Goal: Task Accomplishment & Management: Manage account settings

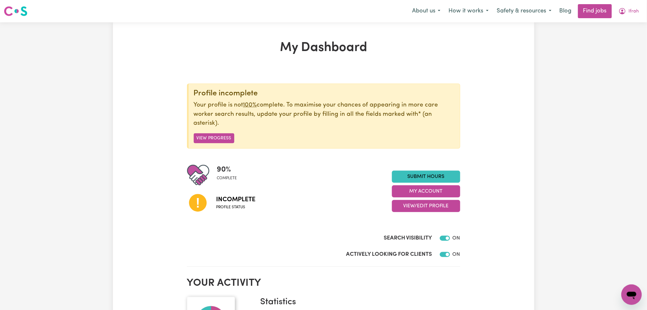
scroll to position [42, 0]
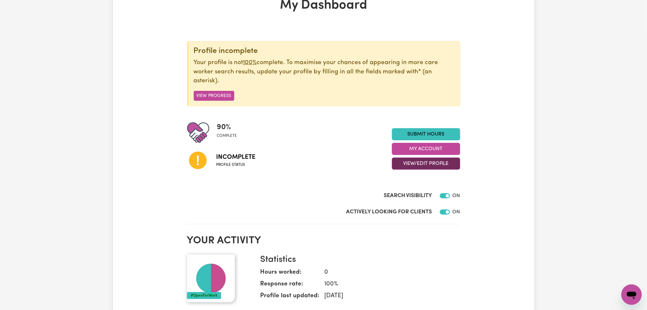
click at [419, 166] on button "View/Edit Profile" at bounding box center [426, 164] width 68 height 12
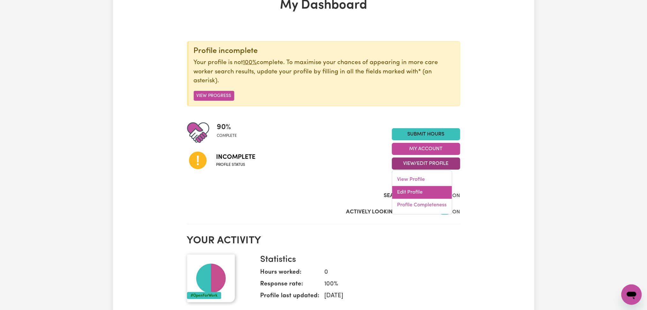
click at [412, 190] on link "Edit Profile" at bounding box center [422, 192] width 60 height 13
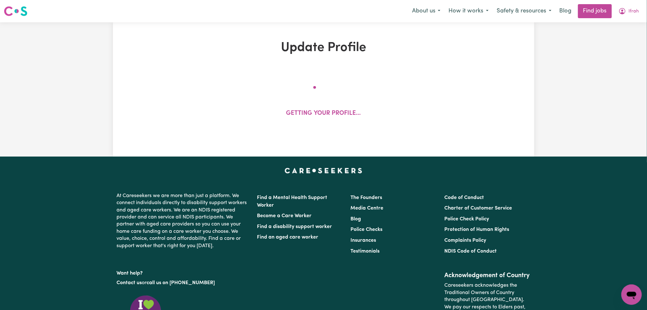
select select "[DEMOGRAPHIC_DATA]"
select select "Australian PR"
select select "Studying a healthcare related degree or qualification"
select select "40"
select select "45"
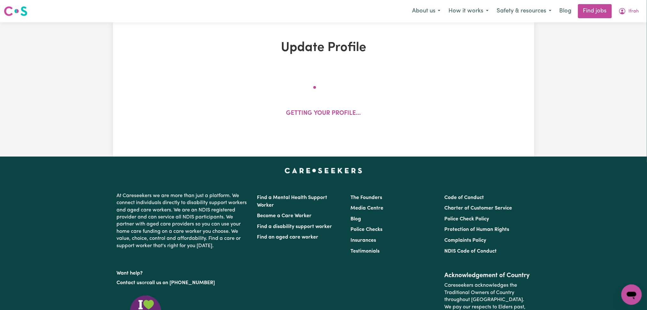
select select "50"
select select "60"
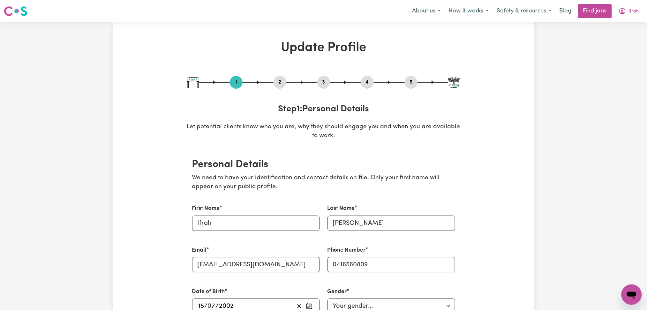
click at [276, 85] on button "2" at bounding box center [280, 82] width 13 height 8
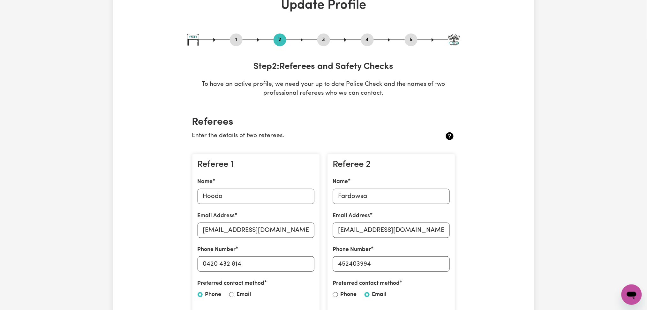
scroll to position [85, 0]
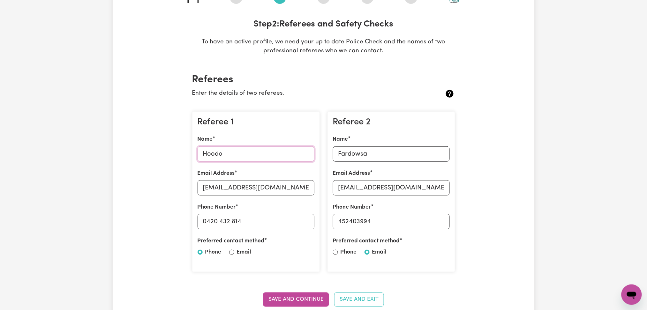
click at [224, 149] on input "Hoodo" at bounding box center [256, 154] width 117 height 15
click at [212, 183] on input "[EMAIL_ADDRESS][DOMAIN_NAME]" at bounding box center [256, 187] width 117 height 15
click at [215, 227] on input "0420 432 814" at bounding box center [256, 221] width 117 height 15
drag, startPoint x: 207, startPoint y: 221, endPoint x: 278, endPoint y: 222, distance: 70.9
click at [278, 222] on input "0420 432 814" at bounding box center [256, 221] width 117 height 15
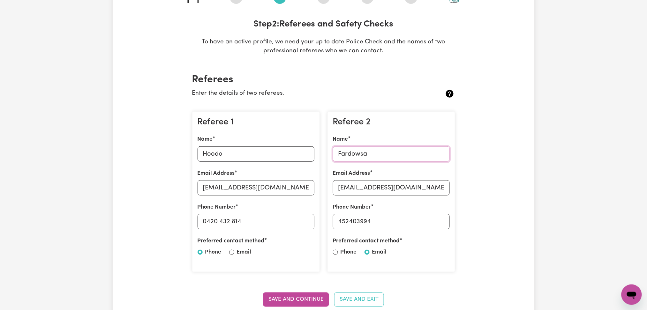
click at [413, 151] on input "Fardowsa" at bounding box center [391, 154] width 117 height 15
click at [415, 189] on input "[EMAIL_ADDRESS][DOMAIN_NAME]" at bounding box center [391, 187] width 117 height 15
click at [433, 221] on input "452403994" at bounding box center [391, 221] width 117 height 15
click at [342, 220] on input "452403994" at bounding box center [391, 221] width 117 height 15
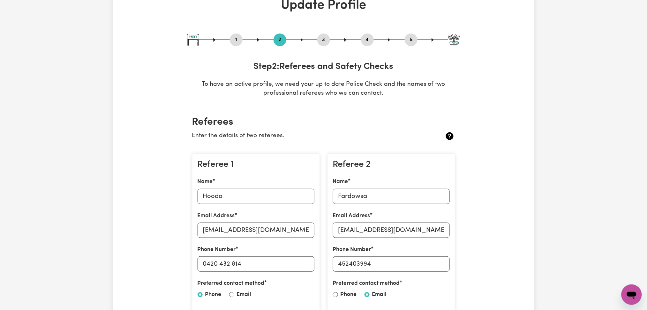
click at [369, 35] on div "4" at bounding box center [367, 40] width 13 height 13
drag, startPoint x: 362, startPoint y: 42, endPoint x: 398, endPoint y: 42, distance: 35.4
click at [363, 42] on button "4" at bounding box center [367, 40] width 13 height 8
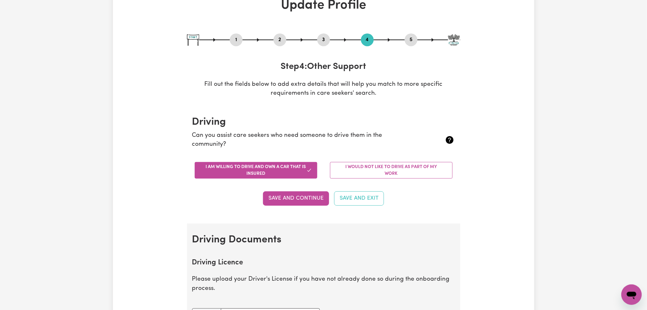
click at [411, 42] on button "5" at bounding box center [411, 40] width 13 height 8
select select "I am providing services privately on my own"
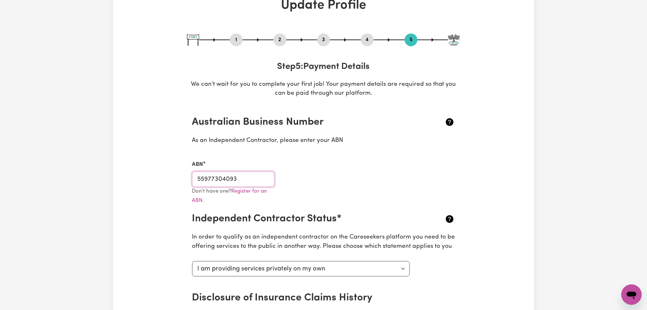
click at [229, 183] on input "55977304093" at bounding box center [233, 179] width 83 height 15
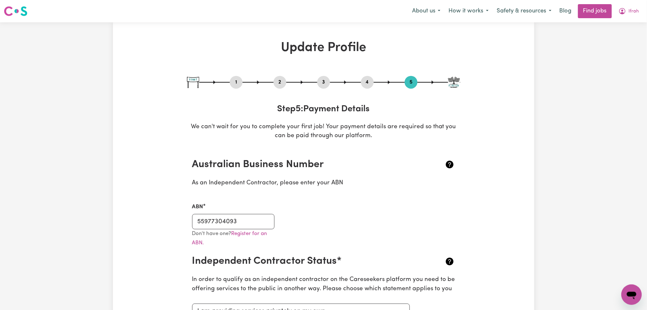
click at [323, 82] on button "3" at bounding box center [323, 82] width 13 height 8
select select "Certificate III (Individual Support)"
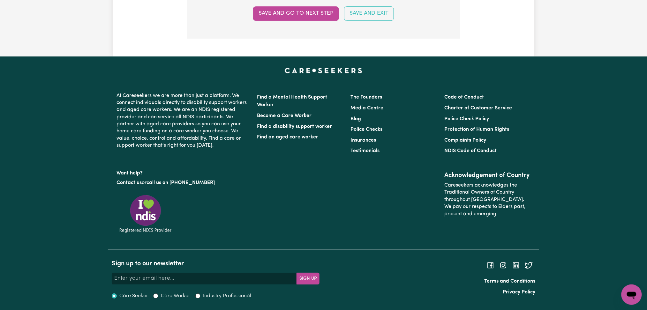
scroll to position [1514, 0]
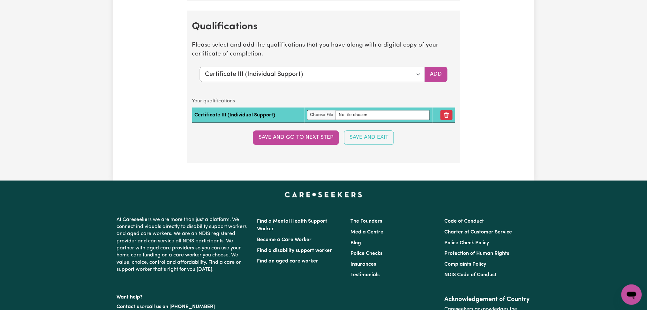
click at [455, 115] on td at bounding box center [444, 115] width 23 height 15
click at [450, 117] on button "Remove qualification" at bounding box center [447, 115] width 12 height 10
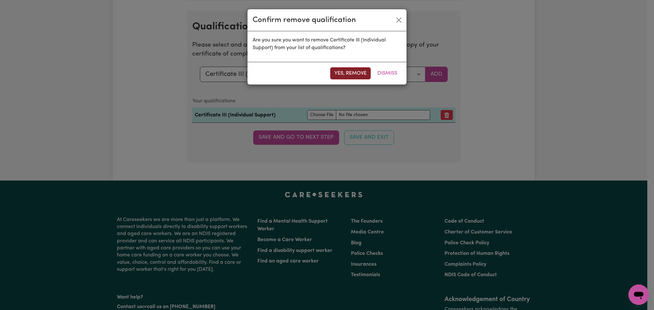
click at [348, 72] on button "Yes, remove" at bounding box center [350, 73] width 41 height 12
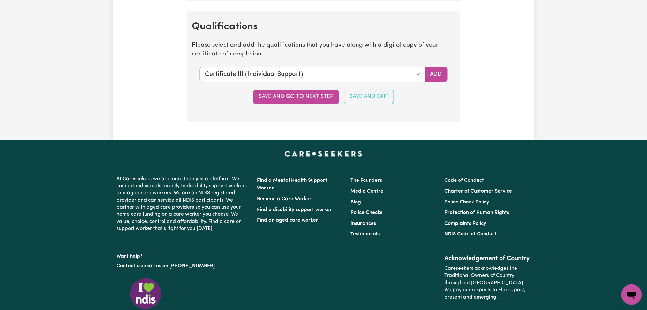
drag, startPoint x: 289, startPoint y: 94, endPoint x: 302, endPoint y: 89, distance: 13.7
click at [289, 94] on button "Save and go to next step" at bounding box center [296, 97] width 86 height 14
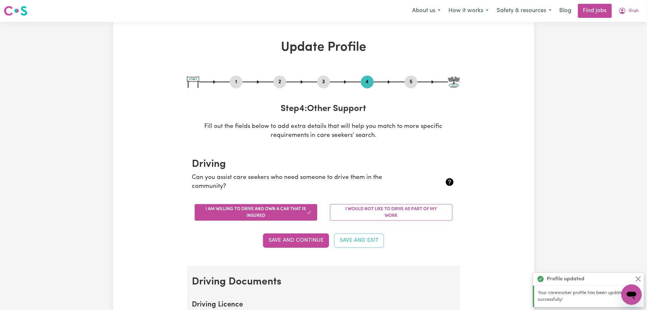
scroll to position [0, 0]
click at [278, 81] on button "2" at bounding box center [280, 82] width 13 height 8
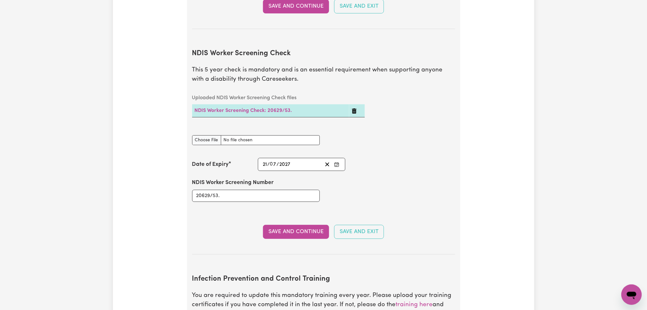
scroll to position [851, 0]
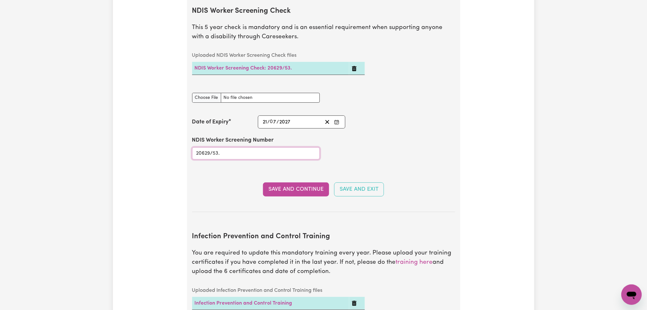
click at [229, 148] on input "20629/53." at bounding box center [256, 154] width 128 height 12
paste input "753"
type input "20629753"
click at [326, 120] on line "Clear date" at bounding box center [328, 122] width 4 height 4
click at [337, 118] on button "Enter the Date of Expiry of your NDIS Worker Screening Check" at bounding box center [336, 122] width 9 height 9
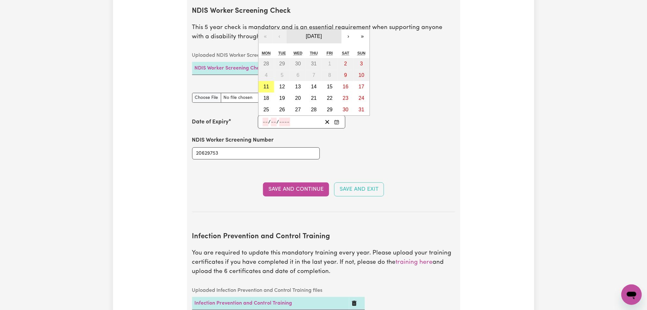
click at [316, 34] on span "[DATE]" at bounding box center [314, 36] width 16 height 5
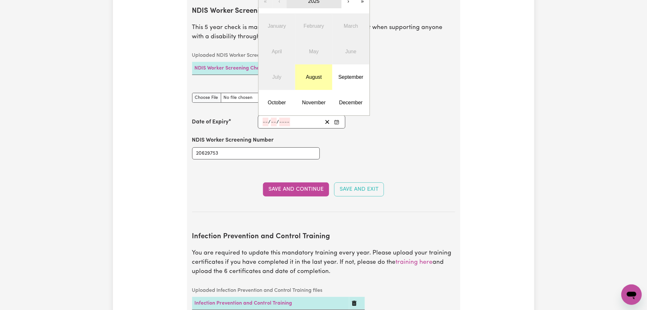
scroll to position [809, 0]
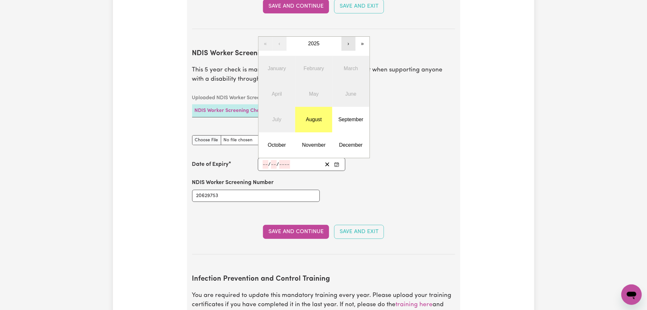
click at [347, 38] on button "›" at bounding box center [349, 44] width 14 height 14
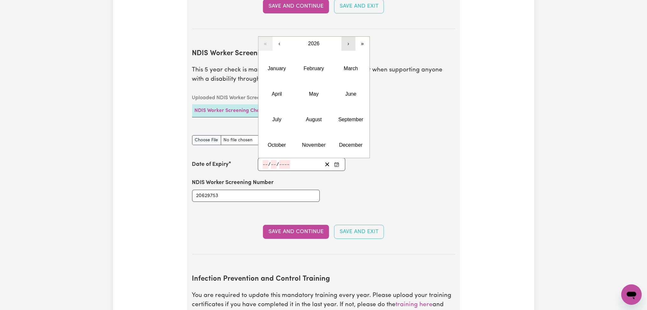
click at [347, 38] on button "›" at bounding box center [349, 44] width 14 height 14
click at [277, 117] on abbr "July" at bounding box center [276, 119] width 9 height 5
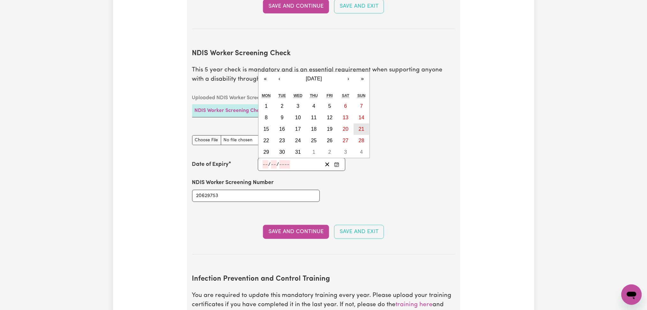
click at [360, 126] on abbr "21" at bounding box center [362, 128] width 6 height 5
type input "[DATE]"
type input "21"
type input "7"
type input "2030"
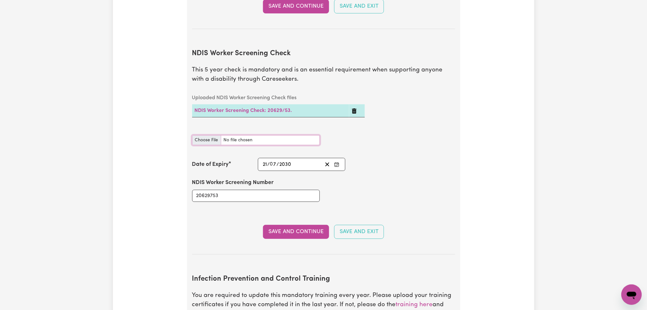
click at [212, 135] on input "NDIS Worker Screening Check document" at bounding box center [256, 140] width 128 height 10
type input "C:\fakepath\[PERSON_NAME] NDIS 20629753 - 21072030.png"
click at [279, 227] on button "Save and Continue" at bounding box center [296, 232] width 66 height 14
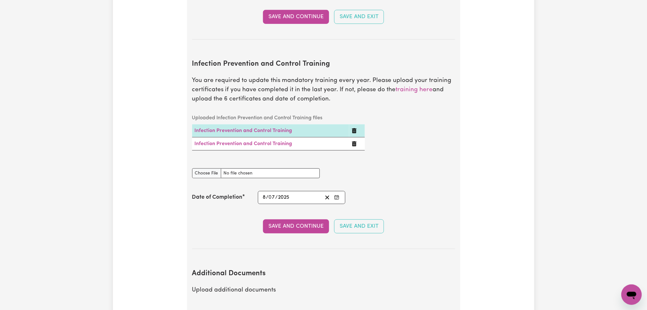
scroll to position [854, 0]
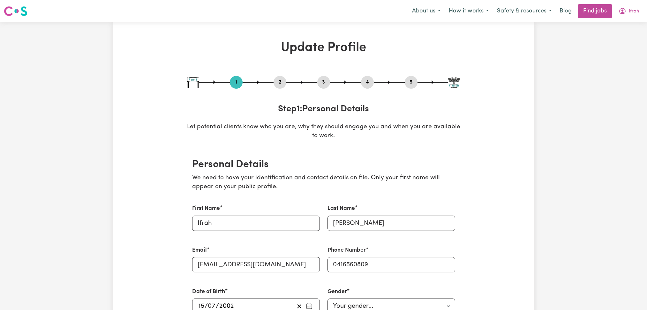
select select "[DEMOGRAPHIC_DATA]"
select select "Australian PR"
select select "Studying a healthcare related degree or qualification"
select select "40"
select select "45"
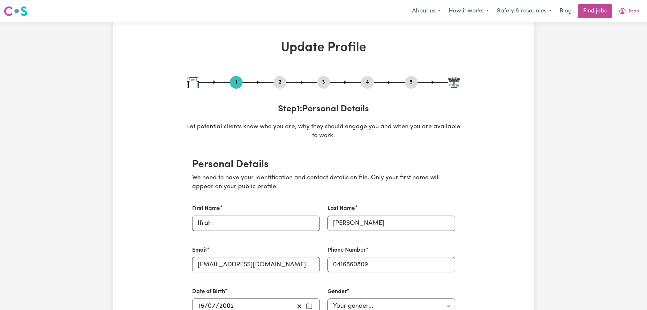
select select "50"
select select "60"
click at [279, 82] on button "2" at bounding box center [280, 82] width 13 height 8
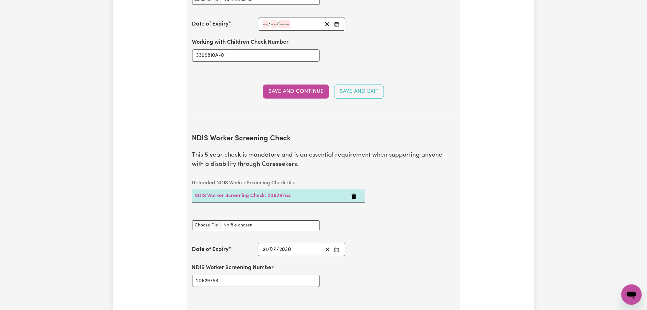
scroll to position [639, 0]
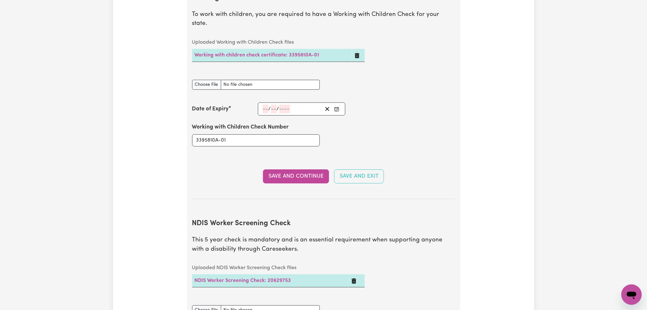
click at [337, 107] on icon "Enter the Date of Expiry of your Working with Children Check" at bounding box center [336, 109] width 5 height 5
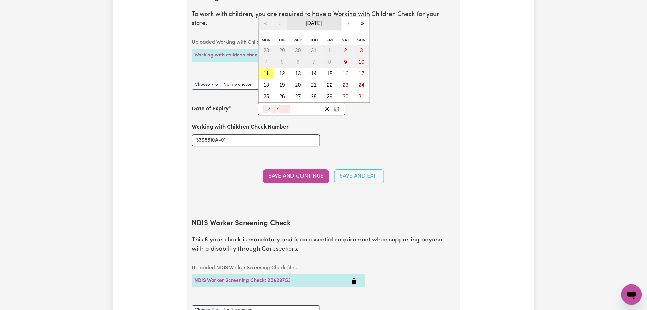
click at [320, 20] on span "[DATE]" at bounding box center [314, 22] width 16 height 5
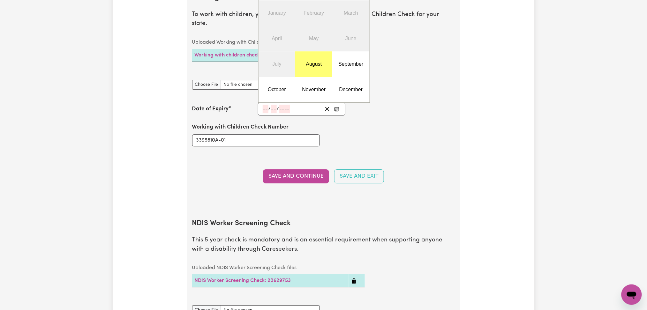
scroll to position [596, 0]
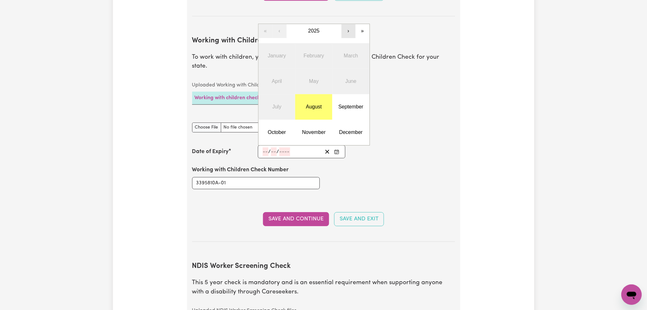
click at [348, 25] on button "›" at bounding box center [349, 31] width 14 height 14
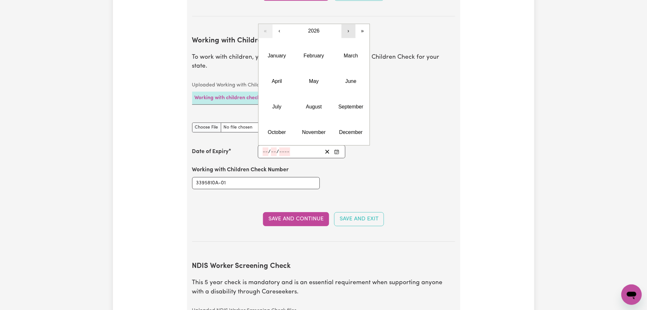
click at [348, 25] on button "›" at bounding box center [349, 31] width 14 height 14
click at [353, 55] on button "March" at bounding box center [350, 56] width 37 height 26
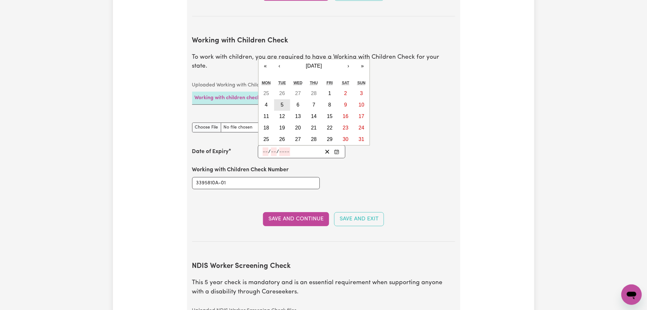
click at [282, 102] on abbr "5" at bounding box center [282, 104] width 3 height 5
type input "2030-03-05"
type input "5"
type input "3"
type input "2030"
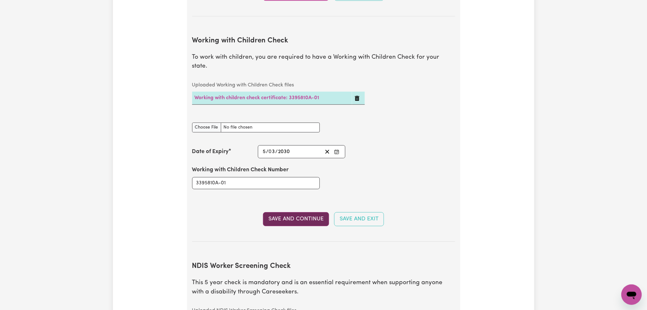
click at [278, 212] on button "Save and Continue" at bounding box center [296, 219] width 66 height 14
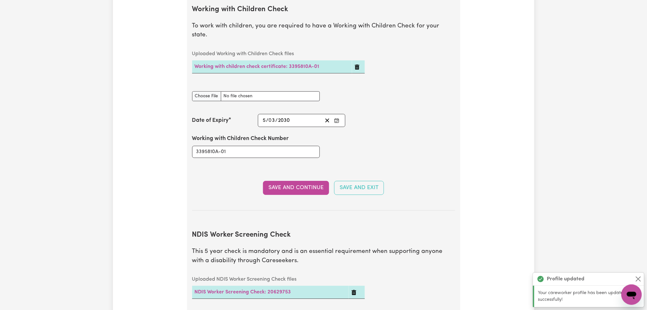
scroll to position [457, 0]
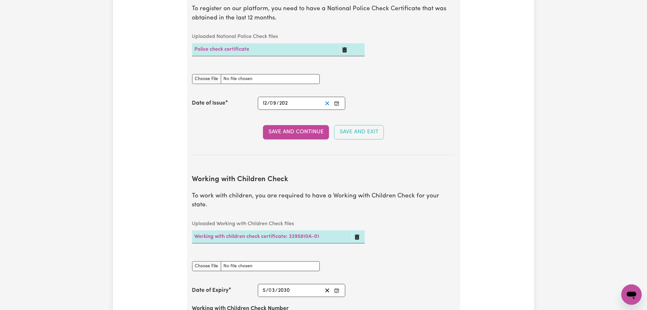
click at [325, 103] on icon "Clear date" at bounding box center [327, 103] width 6 height 6
click at [339, 101] on icon "Enter the Date of Issue of your National Police Check" at bounding box center [336, 103] width 5 height 5
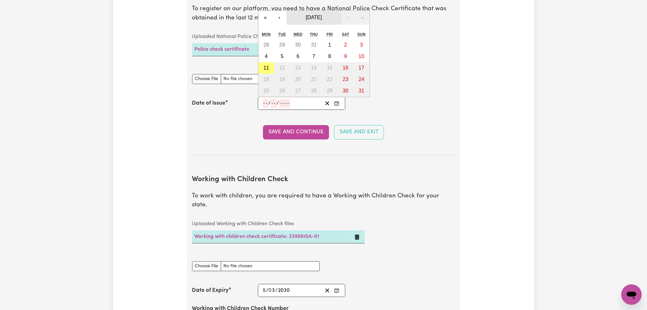
click at [323, 23] on button "[DATE]" at bounding box center [314, 18] width 55 height 14
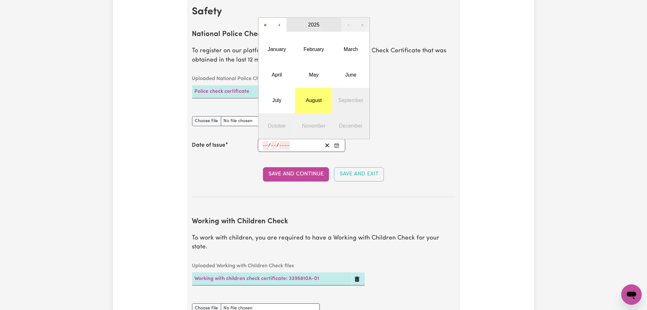
scroll to position [372, 0]
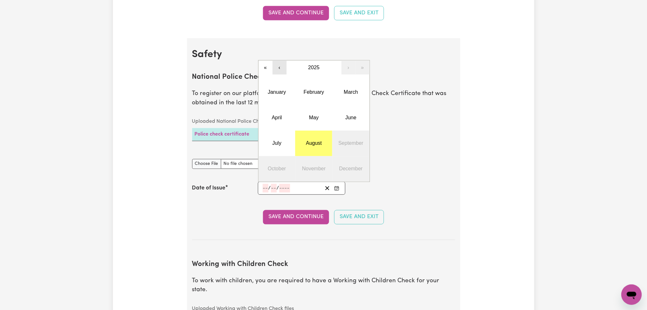
click at [279, 66] on button "‹" at bounding box center [280, 68] width 14 height 14
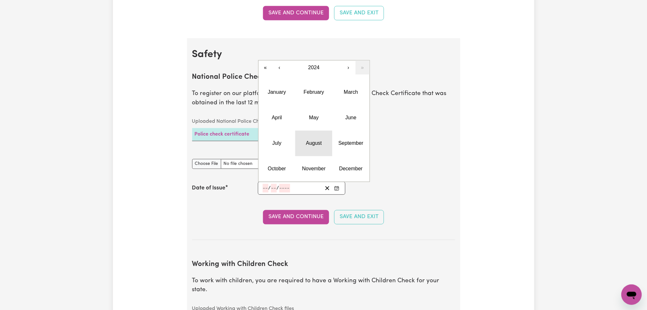
click at [314, 149] on button "August" at bounding box center [313, 144] width 37 height 26
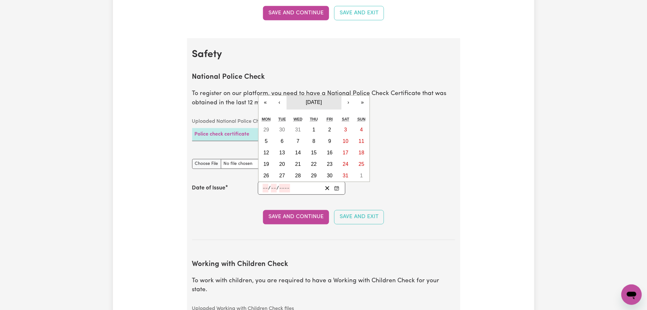
click at [315, 102] on span "August 2024" at bounding box center [314, 102] width 16 height 5
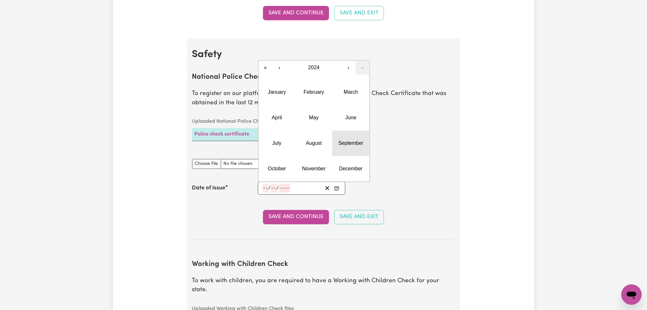
click at [337, 143] on button "September" at bounding box center [350, 144] width 37 height 26
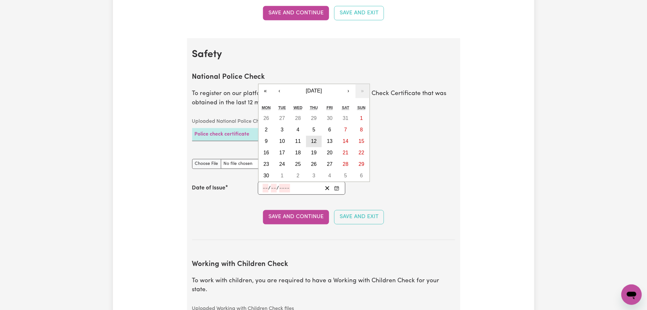
click at [317, 142] on abbr "12" at bounding box center [314, 141] width 6 height 5
type input "2024-09-12"
type input "12"
type input "9"
type input "2024"
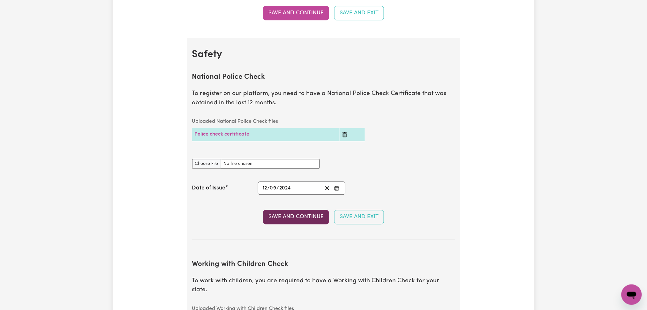
click at [298, 221] on button "Save and Continue" at bounding box center [296, 217] width 66 height 14
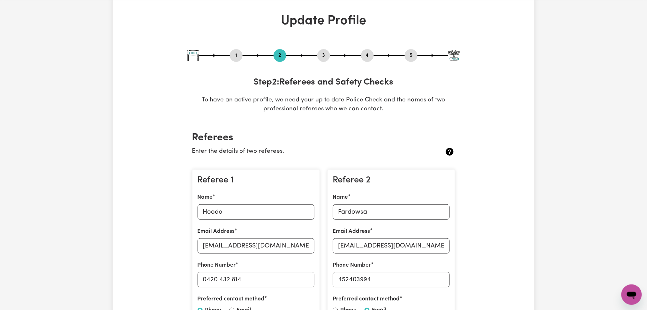
scroll to position [0, 0]
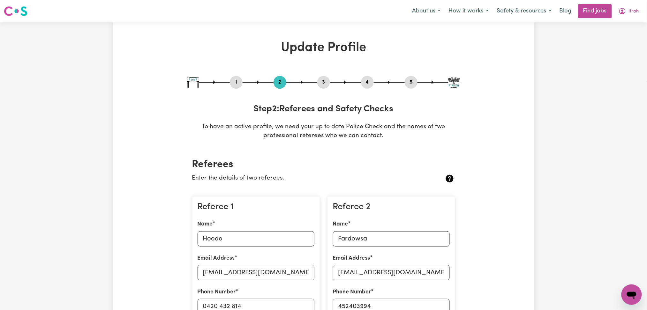
click at [323, 83] on button "3" at bounding box center [323, 82] width 13 height 8
select select "Certificate III (Individual Support)"
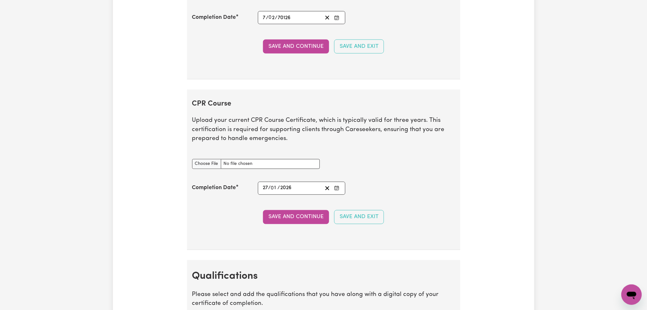
scroll to position [1022, 0]
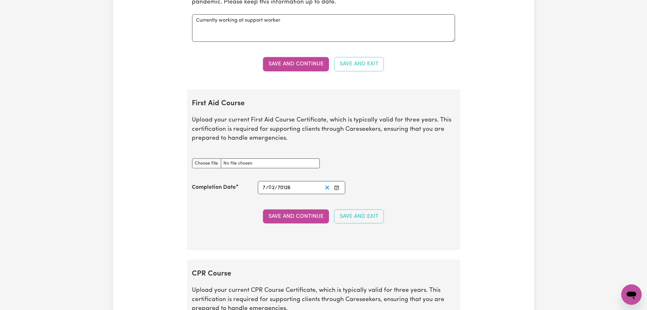
click at [328, 187] on icon "Clear date" at bounding box center [327, 188] width 6 height 6
click at [197, 160] on input "First Aid Course document" at bounding box center [256, 164] width 128 height 10
type input "C:\fakepath\Ifrah Osman First Aid Certificate 27012023.png"
click at [337, 189] on icon "Enter the Completion Date of your First Aid Course" at bounding box center [336, 188] width 5 height 5
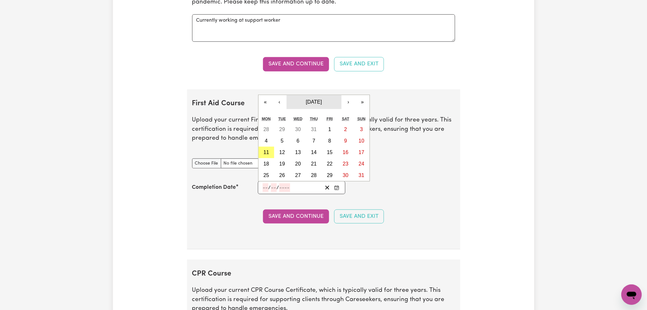
click at [317, 99] on button "[DATE]" at bounding box center [314, 102] width 55 height 14
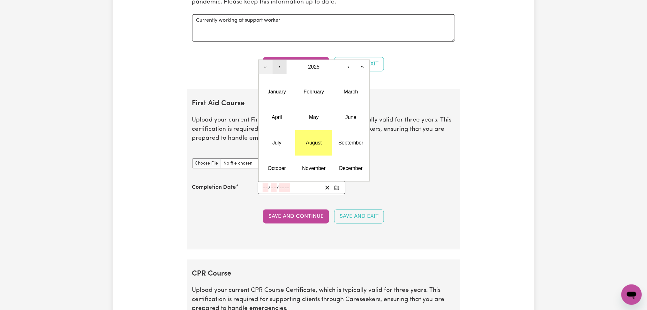
click at [282, 66] on button "‹" at bounding box center [280, 67] width 14 height 14
click at [286, 90] on button "January" at bounding box center [277, 92] width 37 height 26
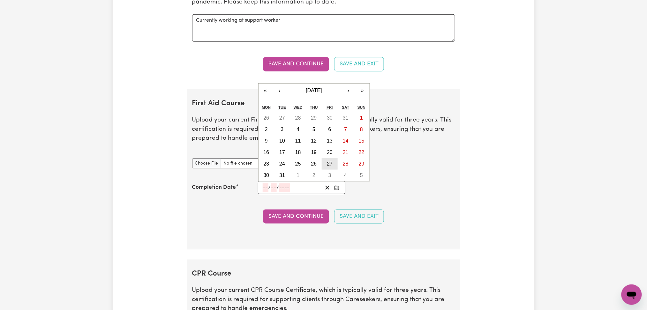
click at [331, 167] on abbr "27" at bounding box center [330, 163] width 6 height 5
type input "2023-01-27"
type input "27"
type input "1"
type input "2023"
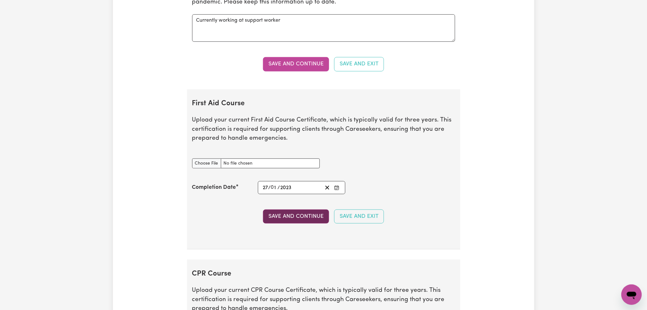
click at [275, 218] on button "Save and Continue" at bounding box center [296, 217] width 66 height 14
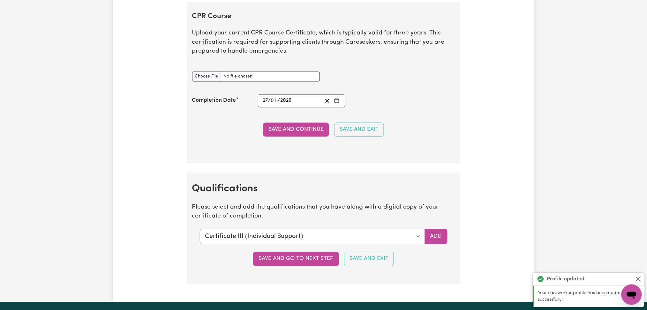
scroll to position [1283, 0]
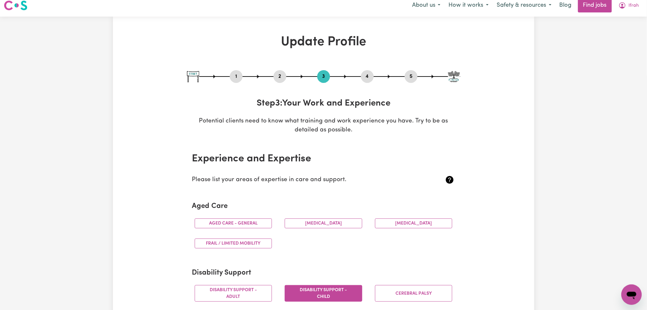
scroll to position [0, 0]
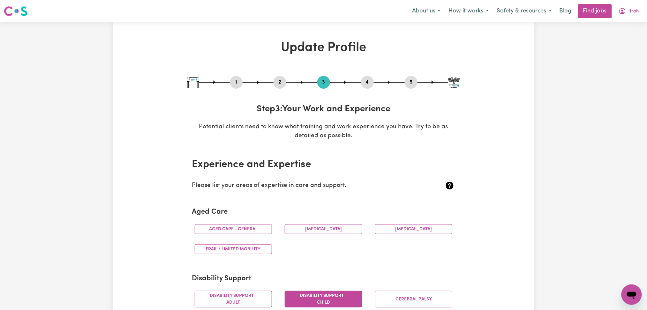
drag, startPoint x: 364, startPoint y: 82, endPoint x: 368, endPoint y: 84, distance: 4.6
click at [365, 82] on button "4" at bounding box center [367, 82] width 13 height 8
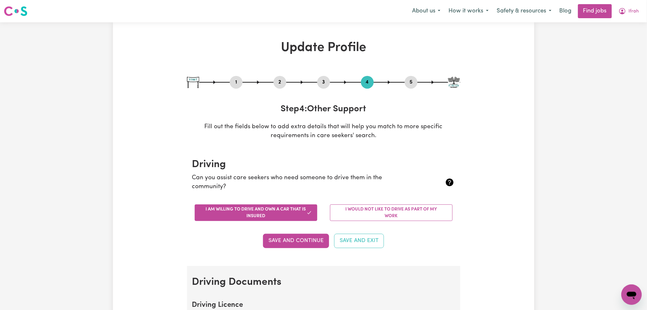
drag, startPoint x: 414, startPoint y: 87, endPoint x: 417, endPoint y: 85, distance: 3.7
click at [414, 87] on div "5" at bounding box center [411, 82] width 13 height 13
click at [416, 81] on button "5" at bounding box center [411, 82] width 13 height 8
select select "I am providing services privately on my own"
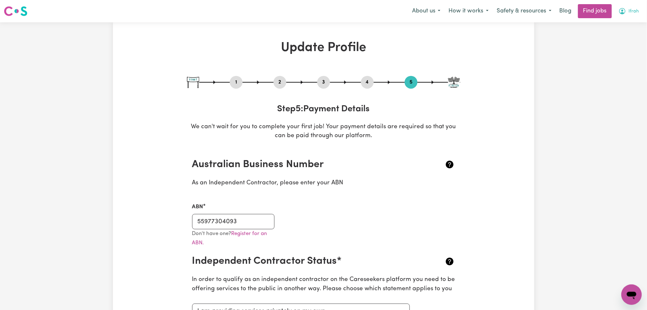
click at [627, 10] on button "Ifrah" at bounding box center [629, 10] width 29 height 13
click at [617, 36] on link "My Dashboard" at bounding box center [618, 37] width 50 height 12
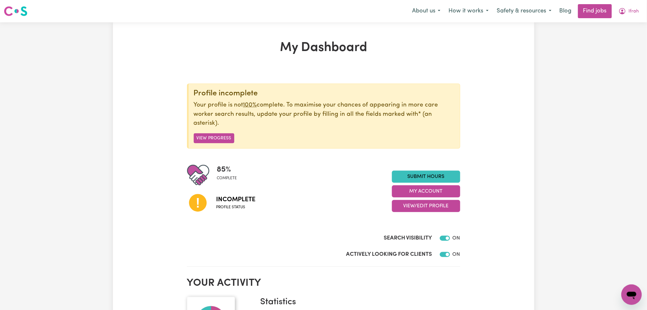
scroll to position [85, 0]
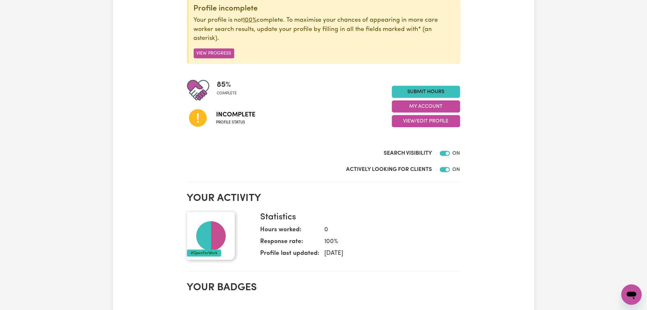
click at [422, 119] on button "View/Edit Profile" at bounding box center [426, 121] width 68 height 12
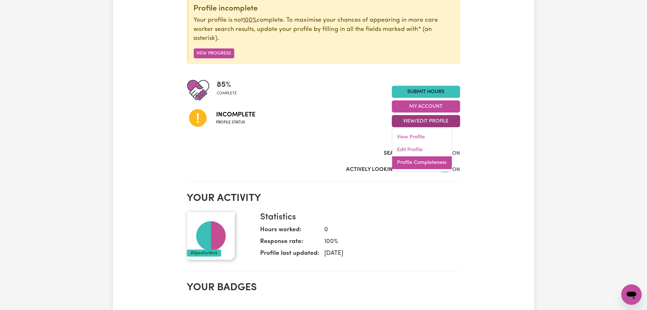
click at [410, 163] on link "Profile Completeness" at bounding box center [422, 163] width 60 height 13
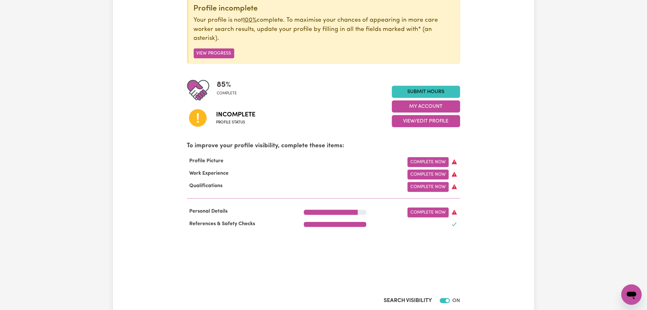
scroll to position [0, 0]
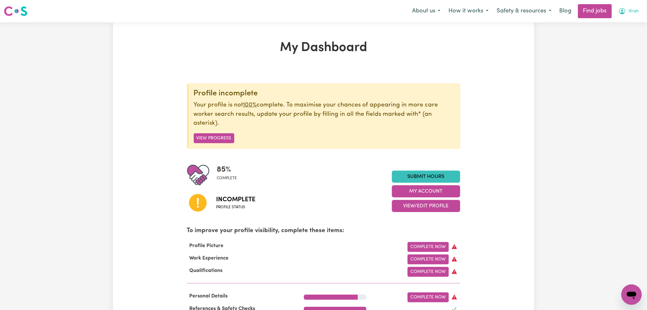
click at [629, 8] on span "Ifrah" at bounding box center [634, 11] width 10 height 7
click at [609, 49] on link "Logout" at bounding box center [618, 49] width 50 height 12
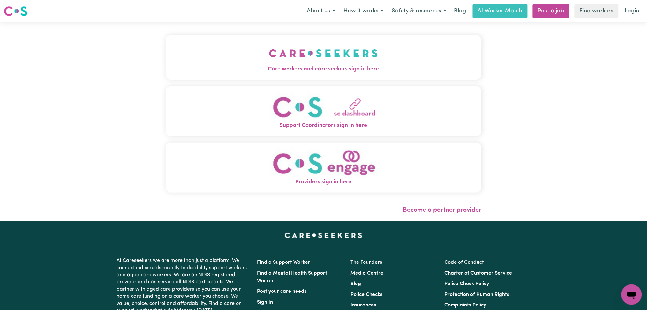
click at [269, 52] on img "Care workers and care seekers sign in here" at bounding box center [323, 54] width 109 height 24
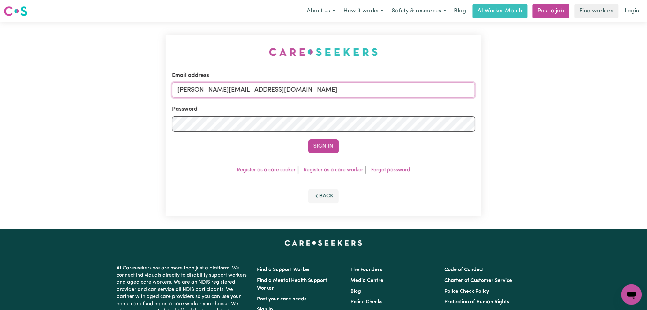
click at [277, 94] on input "toni@careseekers.com.au" at bounding box center [323, 89] width 303 height 15
drag, startPoint x: 210, startPoint y: 84, endPoint x: 360, endPoint y: 92, distance: 150.0
click at [365, 87] on input "Superuser~jakedworkin@hotmail.com" at bounding box center [323, 89] width 303 height 15
type input "Superuser~chrysbonn@gmail.com"
click at [317, 145] on button "Sign In" at bounding box center [323, 147] width 31 height 14
